Goal: Task Accomplishment & Management: Use online tool/utility

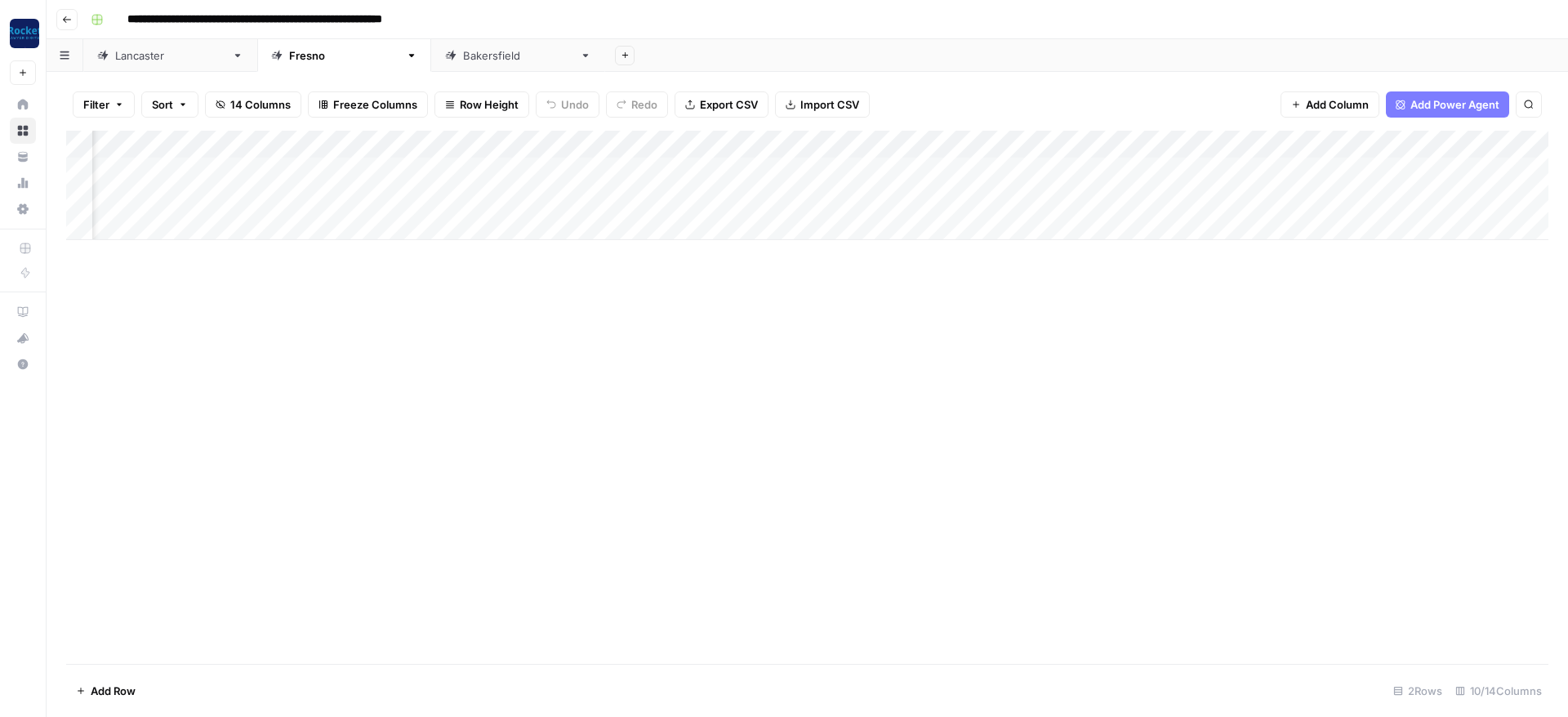
scroll to position [0, 441]
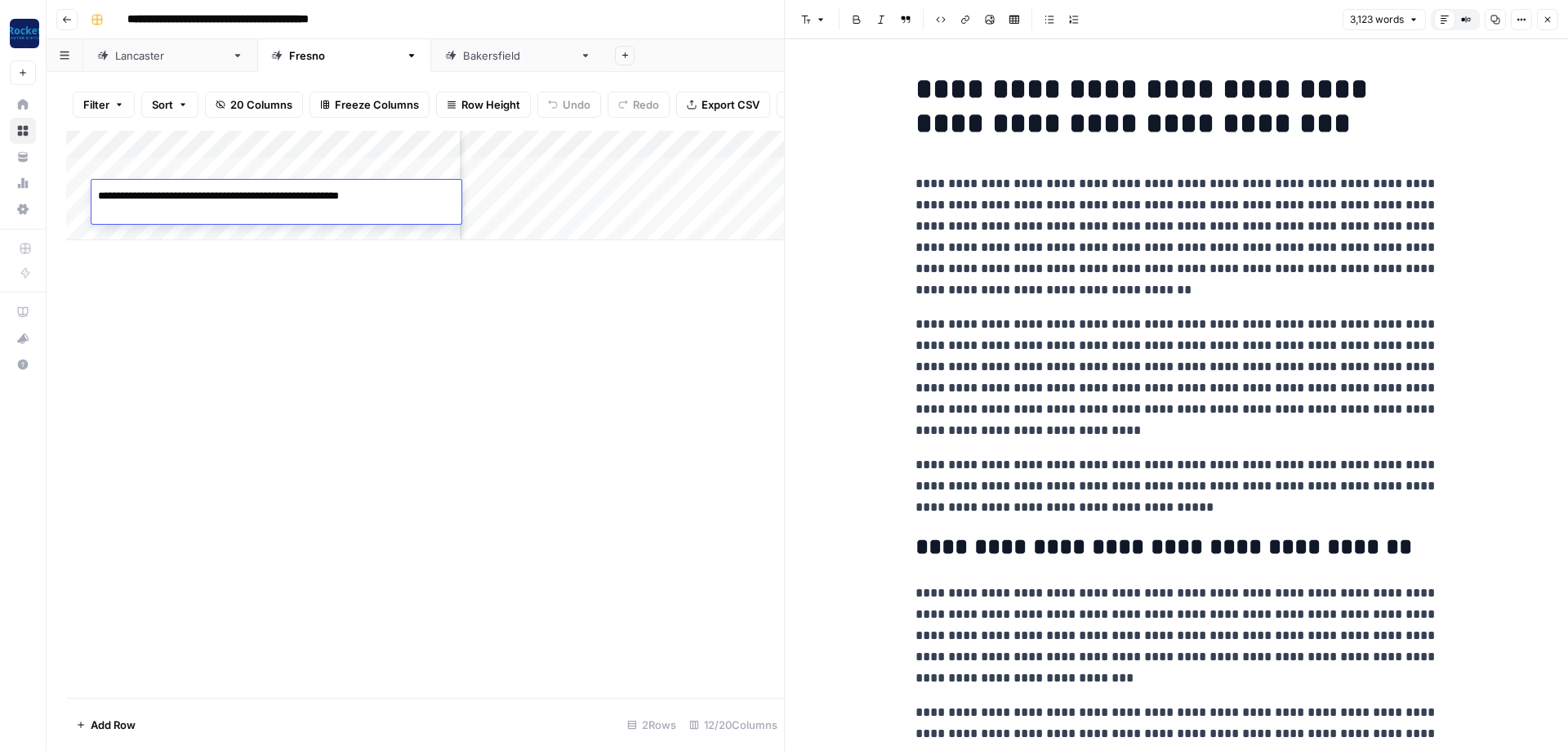
click at [651, 436] on div "Add Column" at bounding box center [424, 414] width 718 height 567
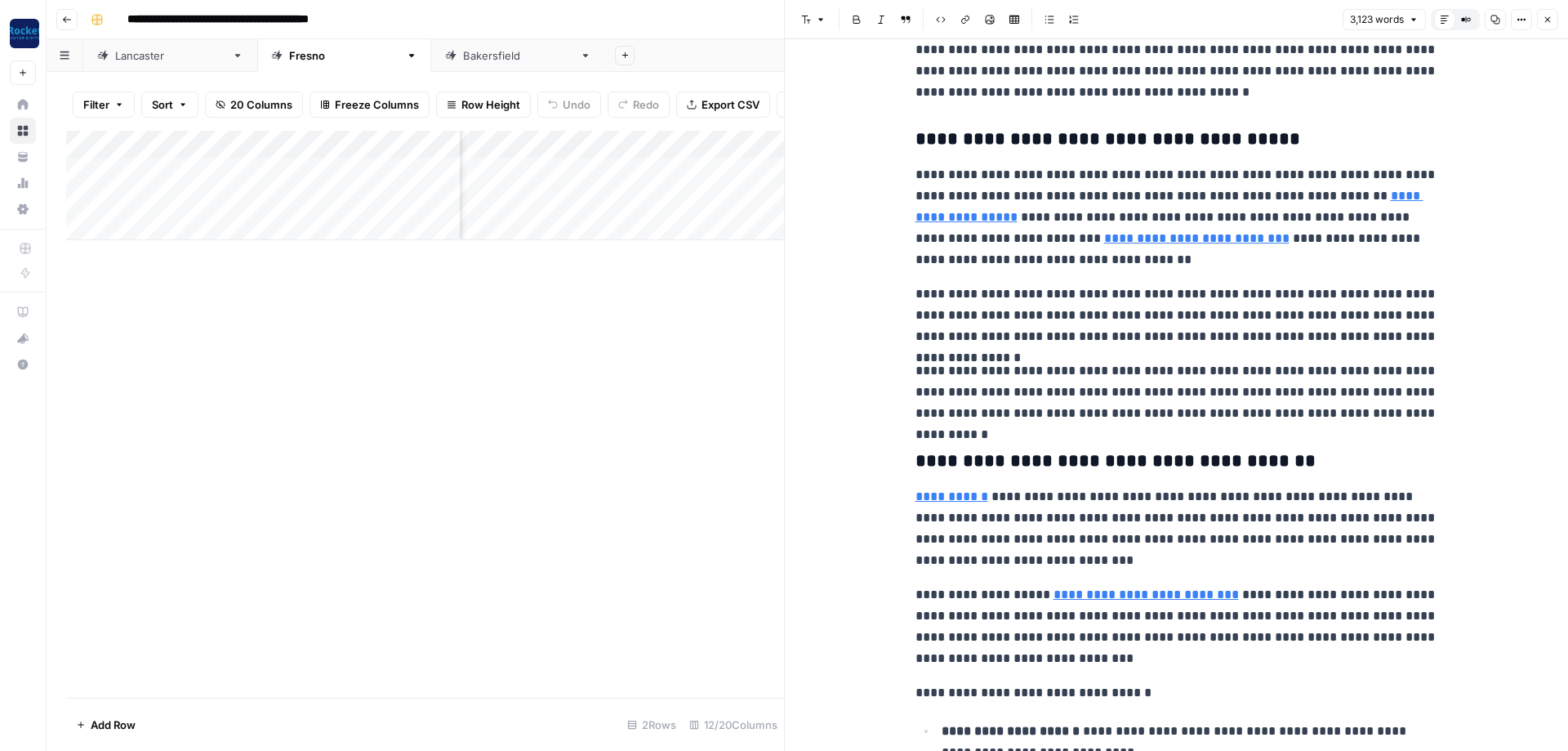
drag, startPoint x: 665, startPoint y: 472, endPoint x: 780, endPoint y: 574, distance: 153.7
click at [666, 473] on div "Add Column" at bounding box center [424, 414] width 718 height 567
click at [172, 477] on div "Add Column" at bounding box center [424, 414] width 718 height 567
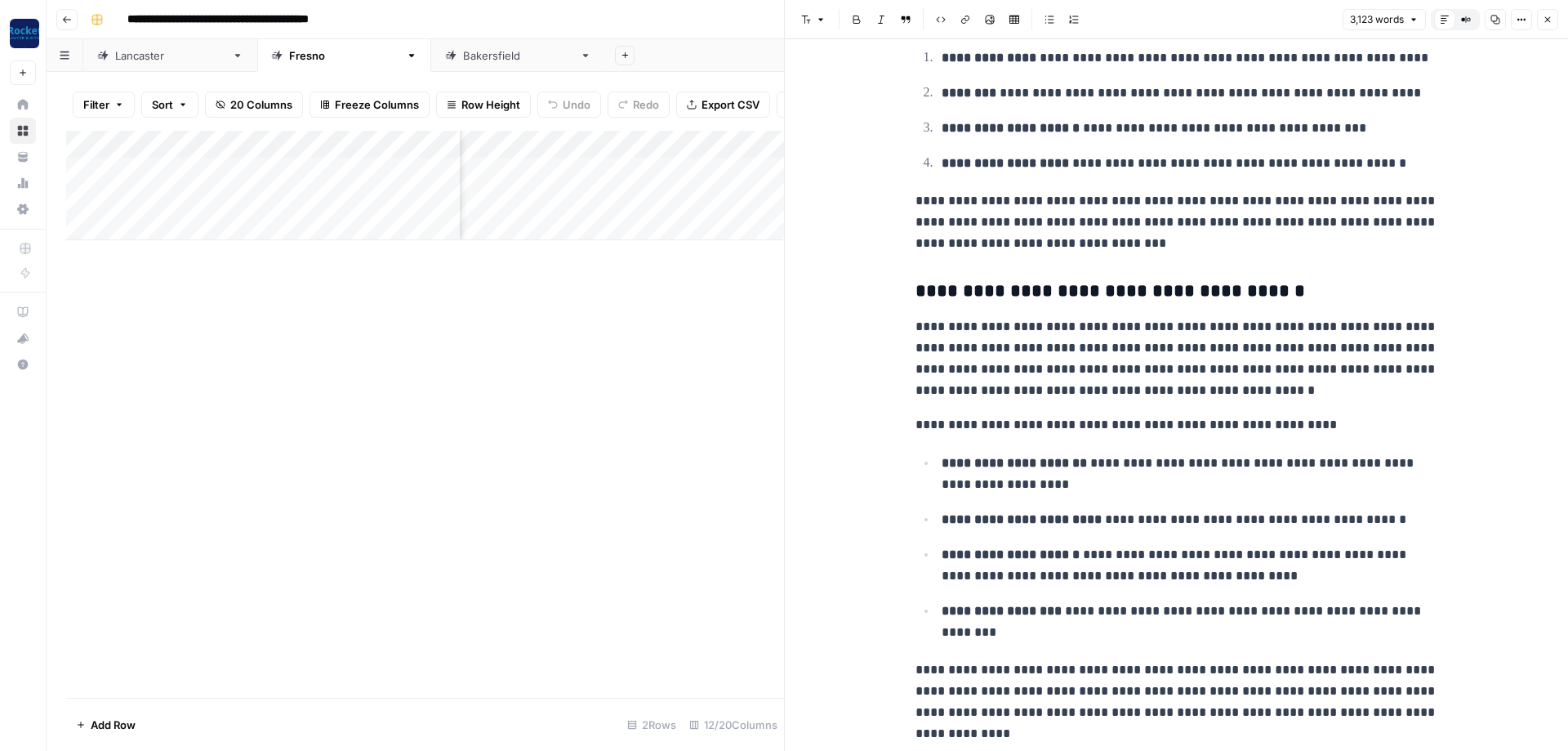
scroll to position [4903, 0]
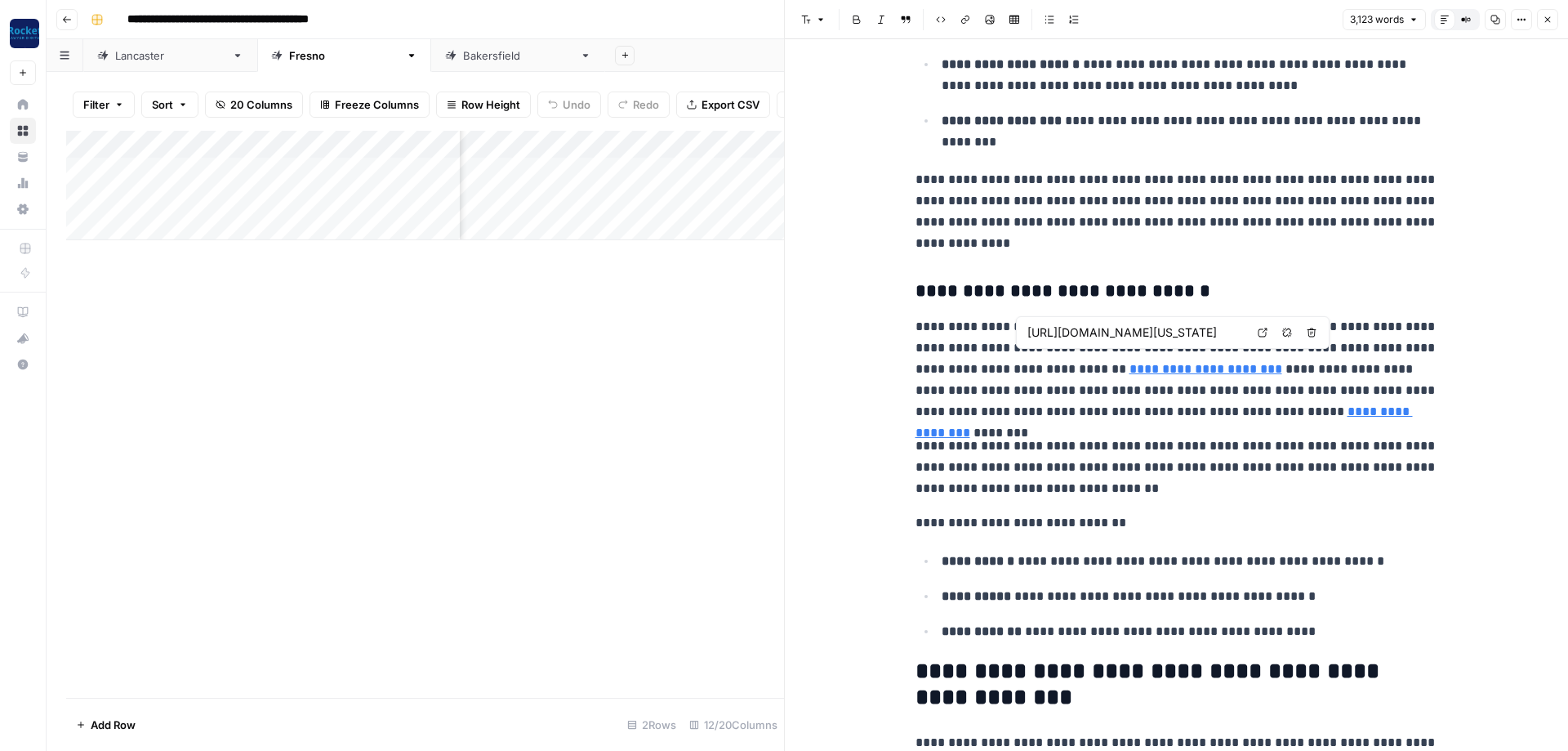
type input "[URL][DOMAIN_NAME][US_STATE]"
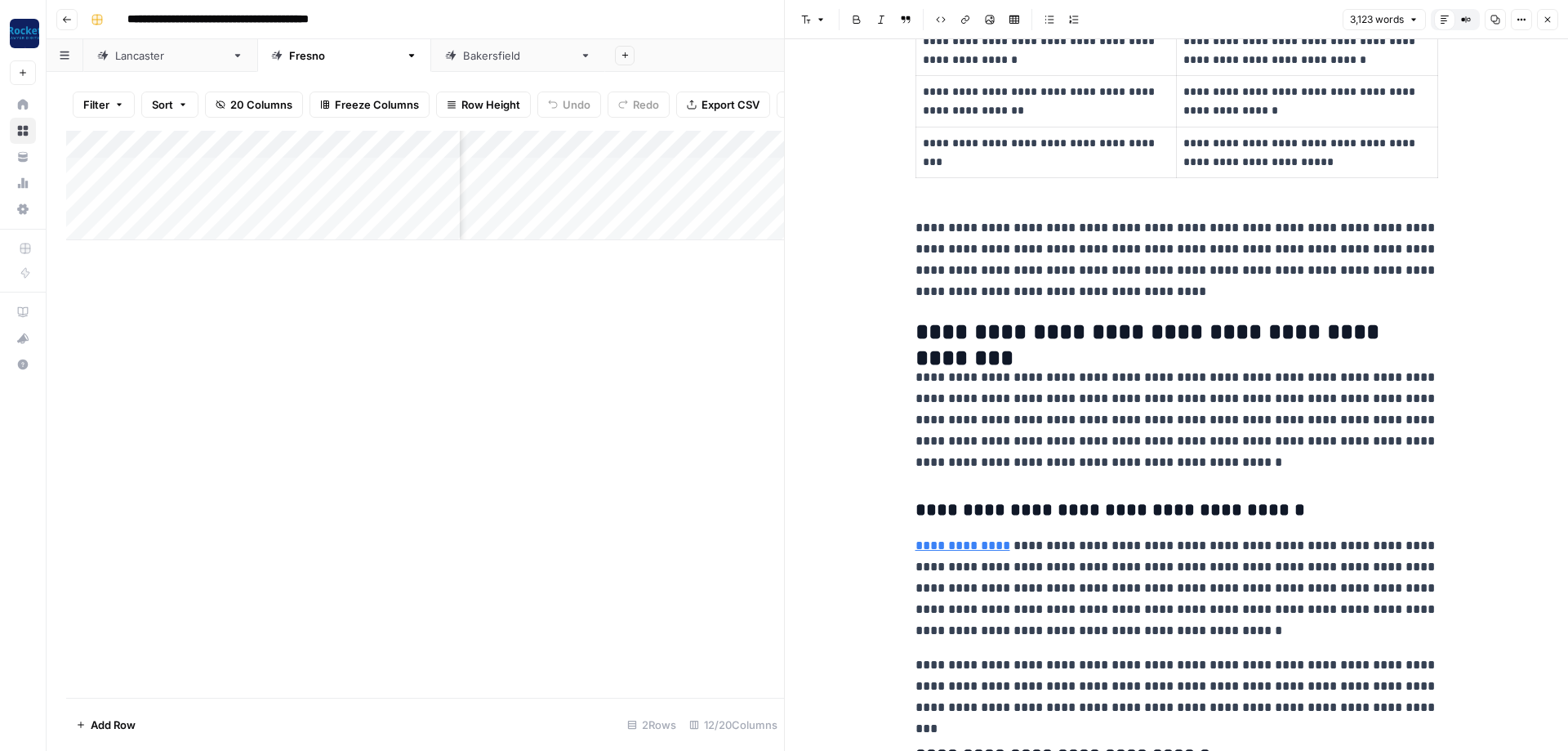
scroll to position [5981, 0]
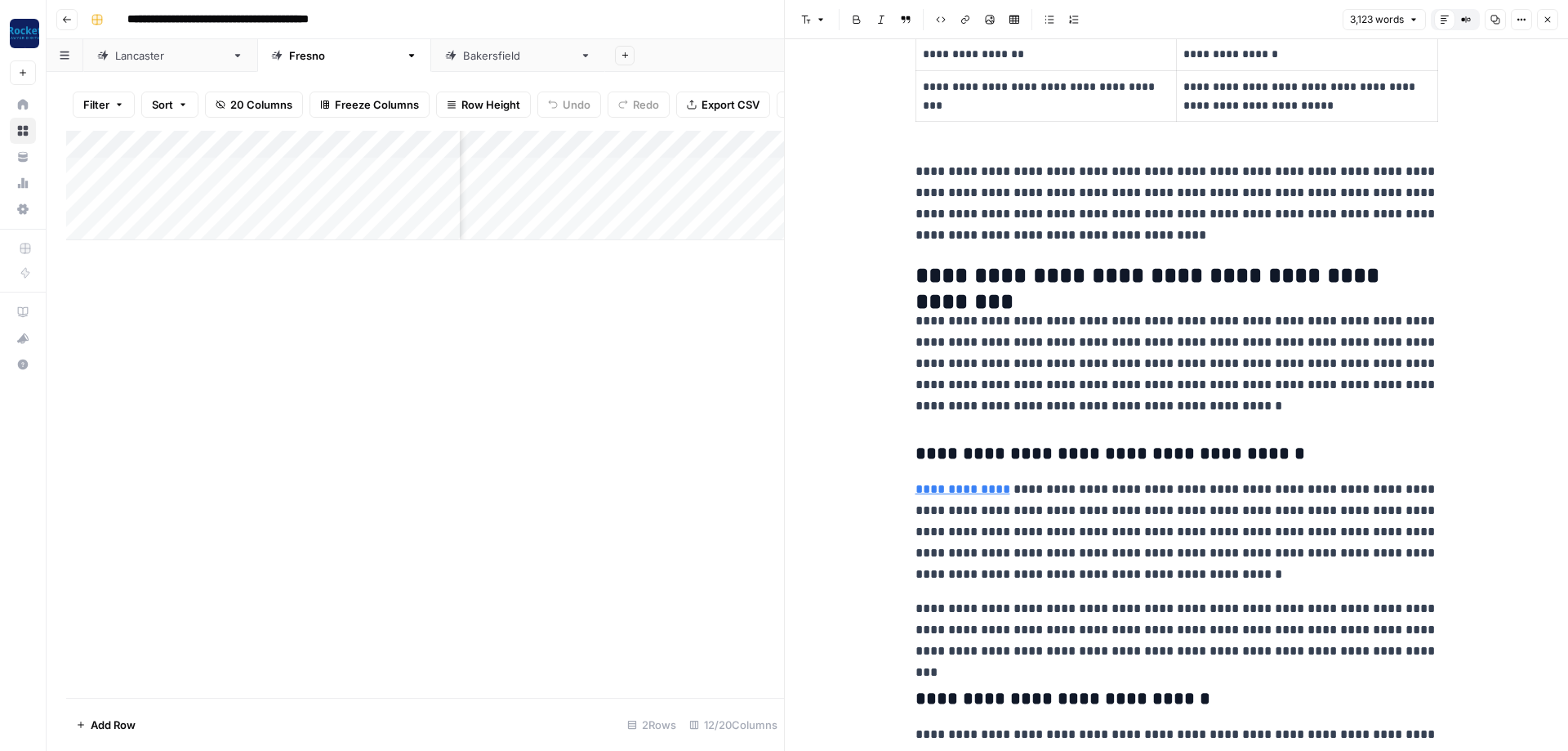
click at [140, 66] on link "[GEOGRAPHIC_DATA]" at bounding box center [171, 55] width 174 height 32
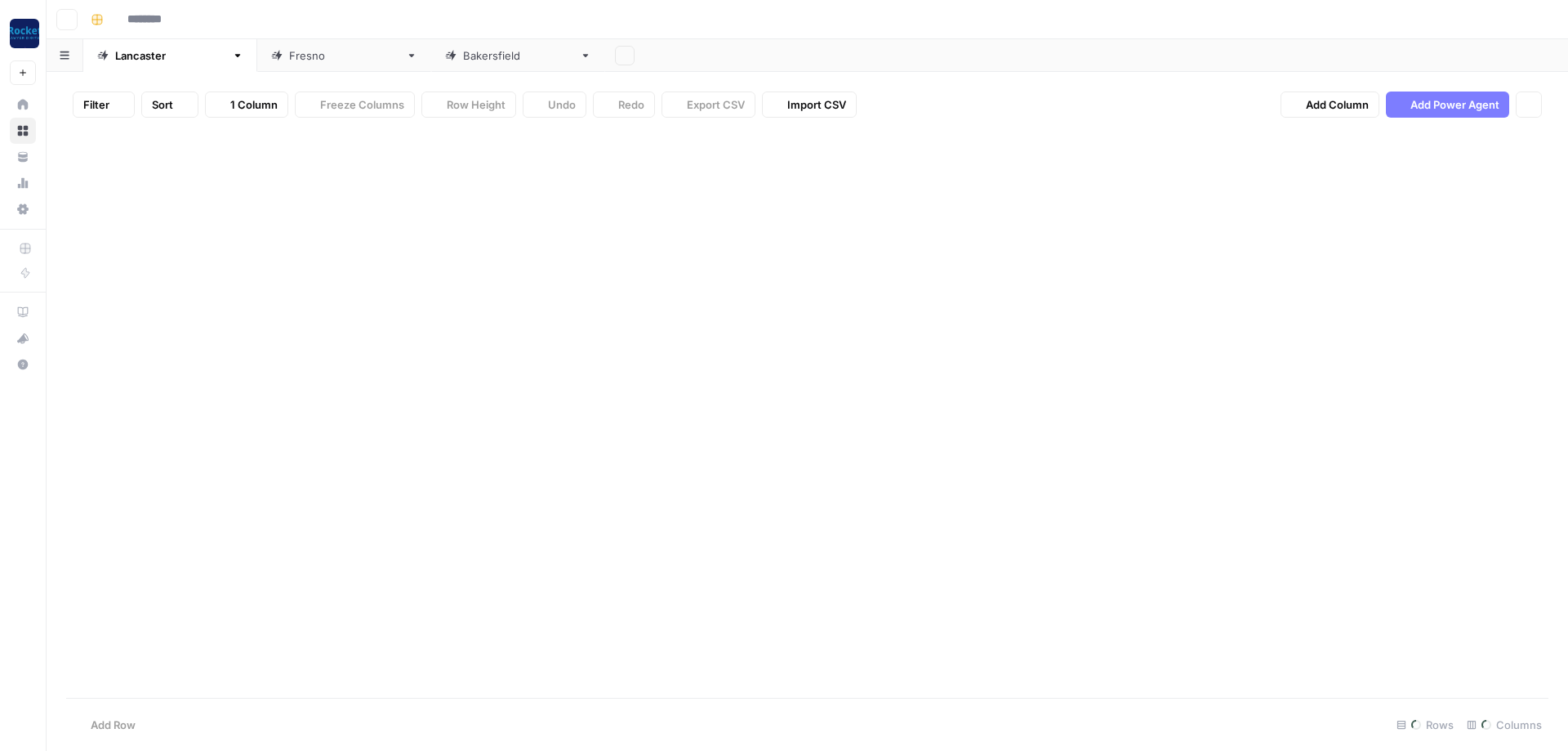
type input "**********"
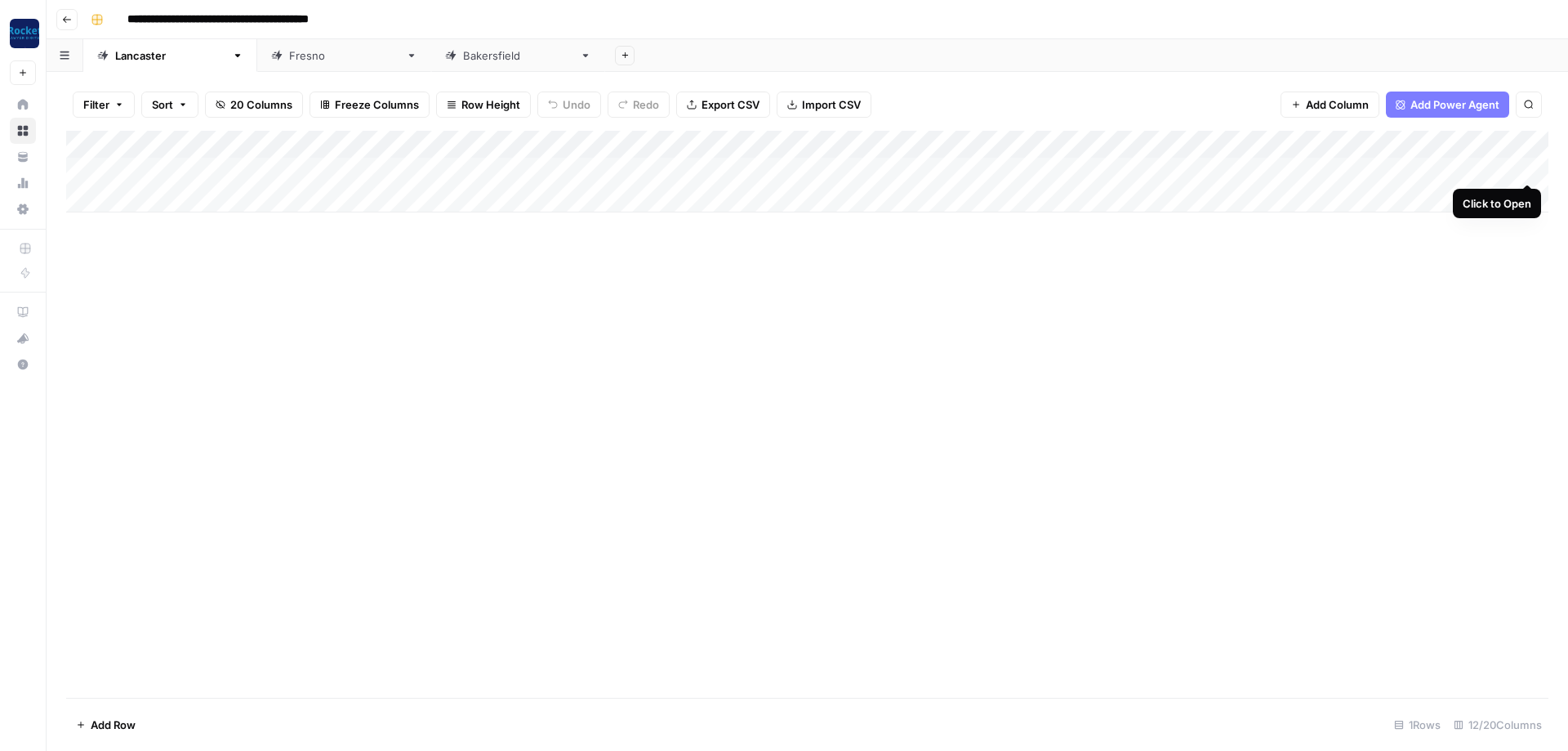
click at [1522, 164] on div "Add Column" at bounding box center [807, 172] width 1483 height 82
